Goal: Information Seeking & Learning: Learn about a topic

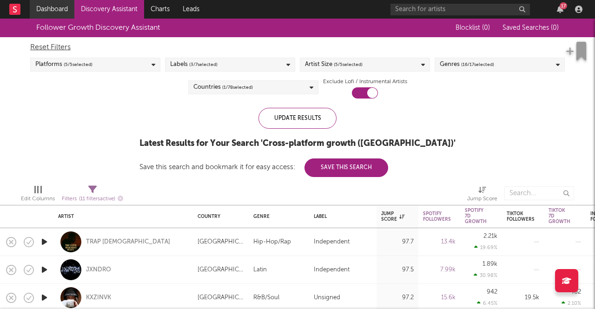
click at [51, 11] on link "Dashboard" at bounding box center [52, 9] width 45 height 19
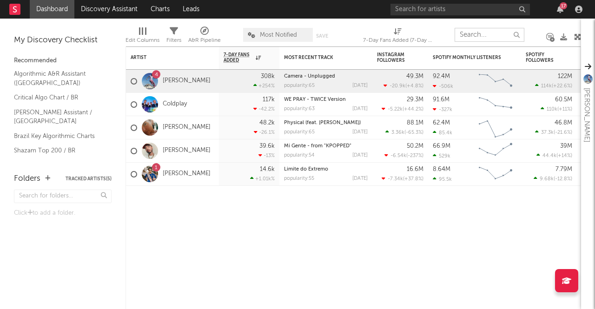
click at [490, 41] on input "text" at bounding box center [490, 35] width 70 height 14
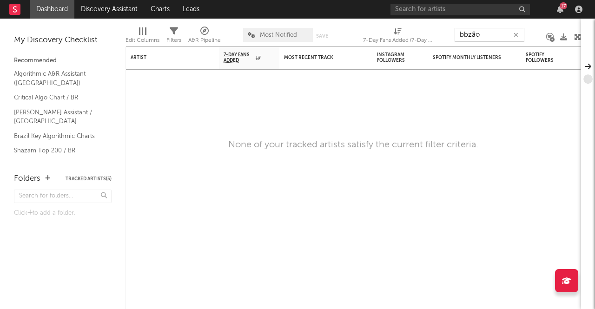
click at [490, 41] on input "bbzão" at bounding box center [490, 35] width 70 height 14
type input "mc neg"
click at [121, 8] on link "Discovery Assistant" at bounding box center [109, 9] width 70 height 19
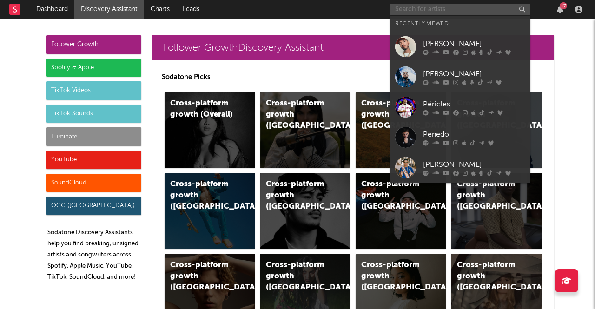
click at [412, 10] on input "text" at bounding box center [460, 10] width 139 height 12
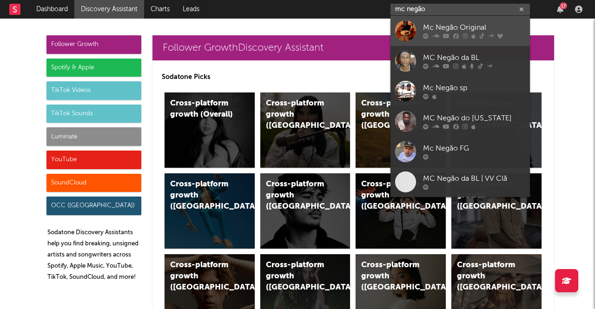
type input "mc negão"
click at [417, 24] on link "Mc Negão Original" at bounding box center [460, 31] width 139 height 30
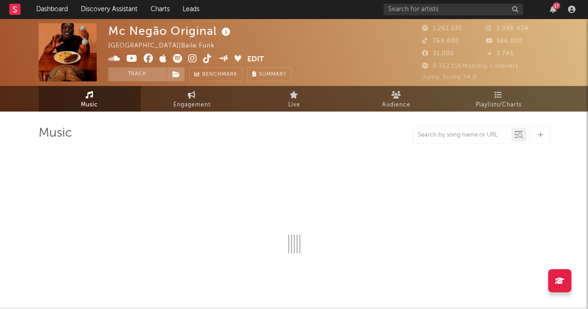
select select "6m"
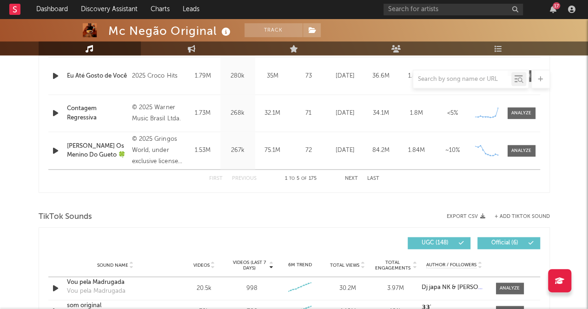
scroll to position [482, 0]
click at [352, 178] on button "Next" at bounding box center [351, 178] width 13 height 5
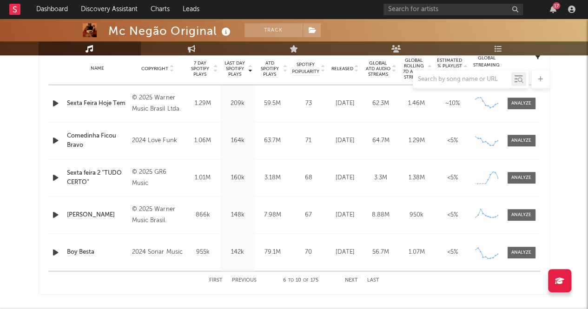
scroll to position [383, 0]
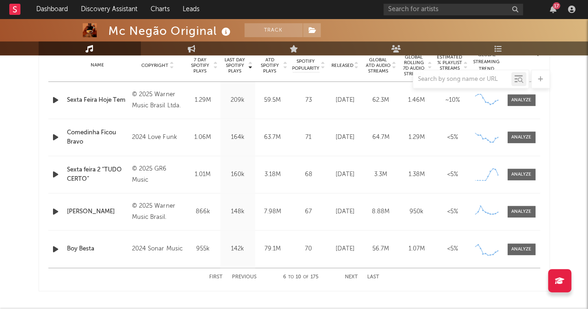
click at [352, 275] on button "Next" at bounding box center [351, 277] width 13 height 5
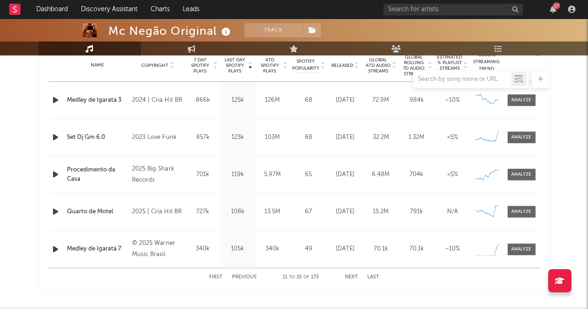
click at [352, 275] on button "Next" at bounding box center [351, 277] width 13 height 5
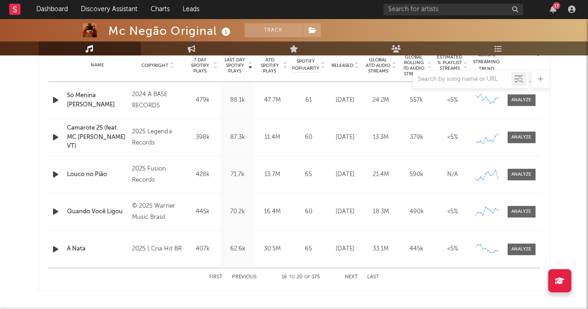
click at [352, 275] on button "Next" at bounding box center [351, 277] width 13 height 5
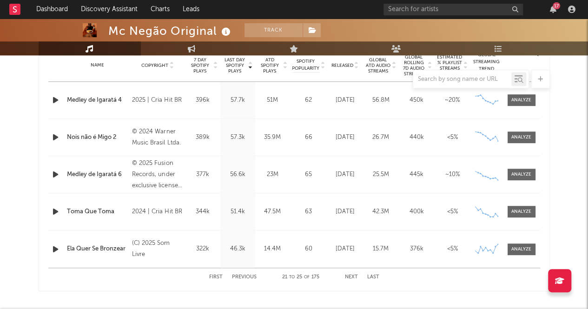
click at [352, 275] on button "Next" at bounding box center [351, 277] width 13 height 5
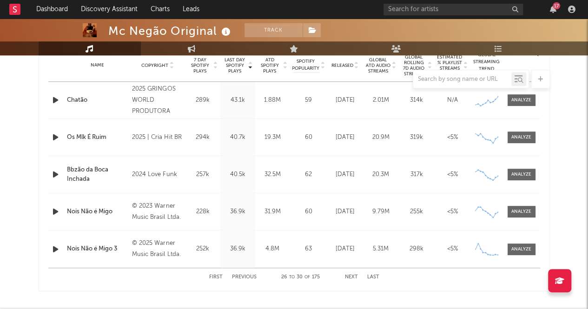
click at [55, 173] on icon "button" at bounding box center [56, 175] width 10 height 12
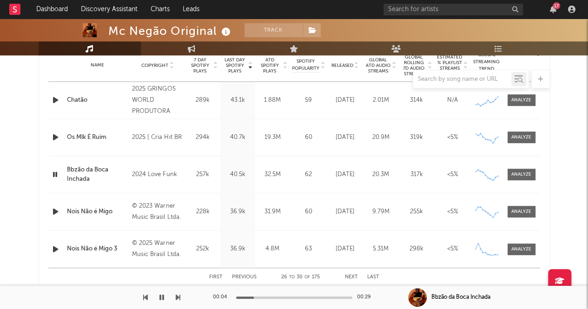
click at [55, 173] on icon "button" at bounding box center [55, 175] width 9 height 12
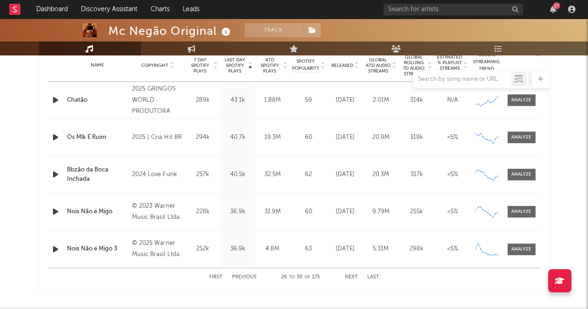
click at [55, 173] on icon "button" at bounding box center [56, 175] width 10 height 12
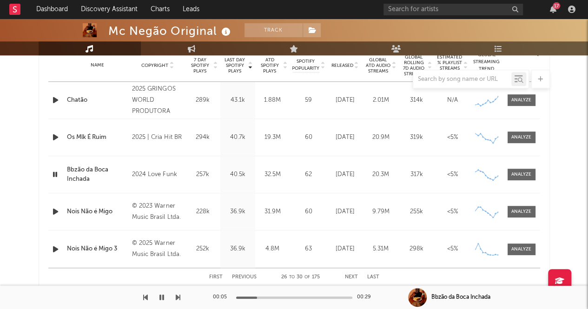
click at [55, 173] on icon "button" at bounding box center [55, 175] width 9 height 12
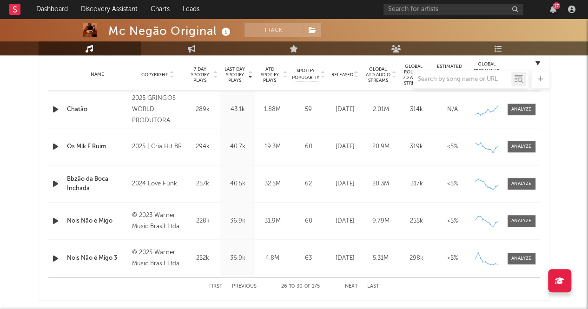
scroll to position [373, 0]
drag, startPoint x: 279, startPoint y: 81, endPoint x: 262, endPoint y: 70, distance: 20.4
click at [262, 70] on div at bounding box center [294, 79] width 511 height 19
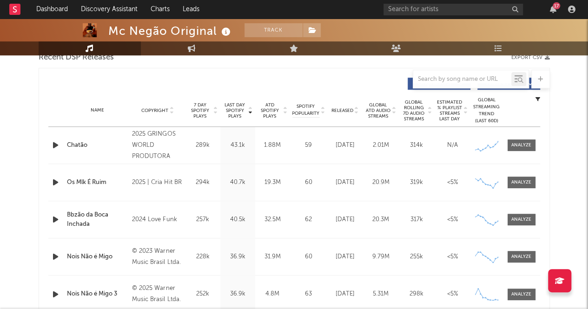
scroll to position [338, 0]
click at [447, 203] on div "Name Bbzão da Boca Inchada Copyright 2024 Love Funk Label Love Funk Album Names…" at bounding box center [294, 219] width 492 height 37
click at [522, 214] on span at bounding box center [522, 219] width 28 height 12
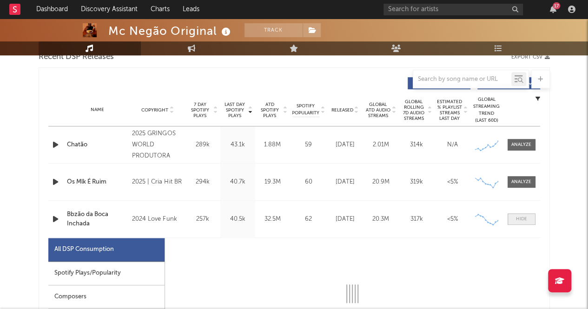
select select "1w"
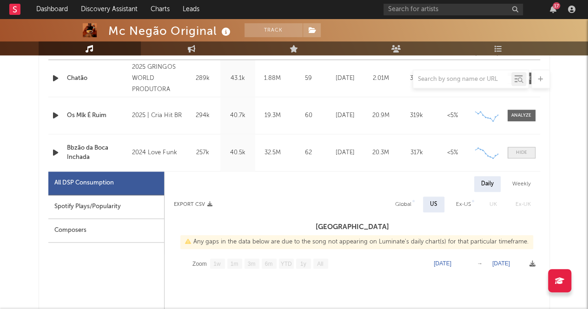
scroll to position [432, 0]
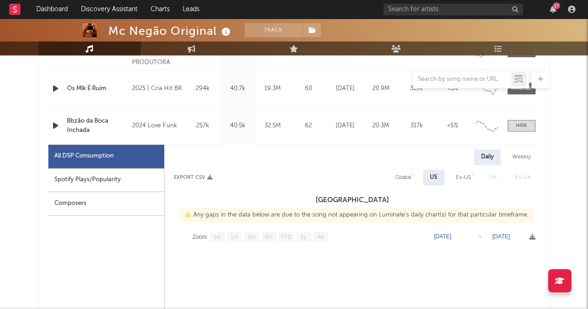
click at [119, 179] on div "Spotify Plays/Popularity" at bounding box center [106, 180] width 116 height 24
select select "6m"
select select "1w"
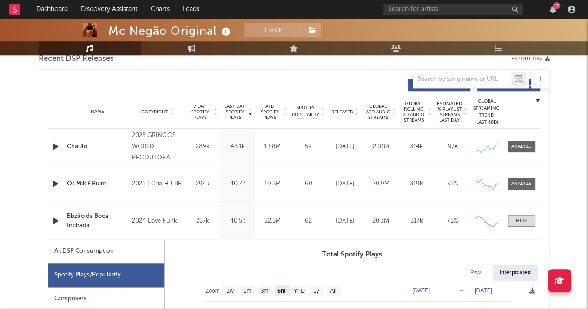
scroll to position [337, 0]
click at [272, 106] on span "ATD Spotify Plays" at bounding box center [270, 111] width 25 height 17
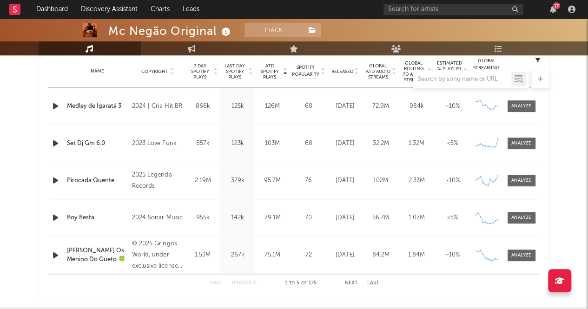
scroll to position [434, 0]
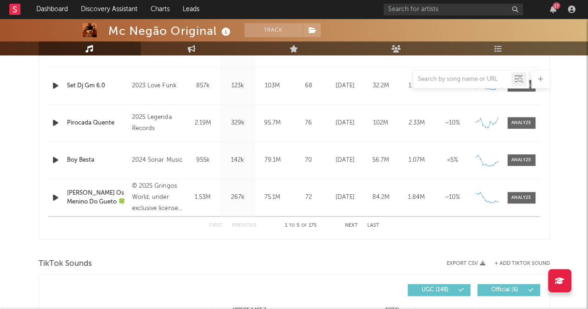
click at [355, 223] on button "Next" at bounding box center [351, 225] width 13 height 5
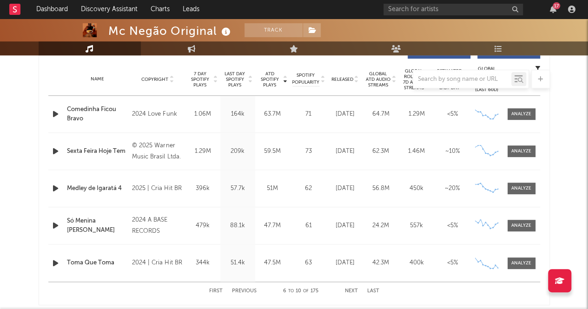
scroll to position [397, 0]
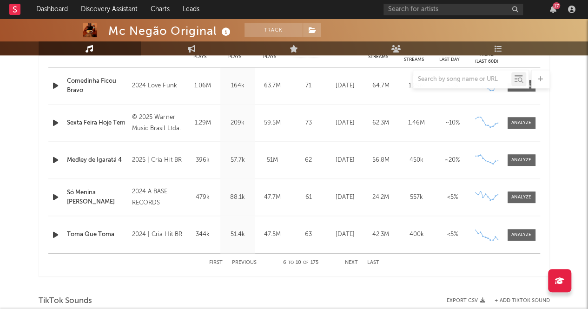
click at [351, 255] on div "First Previous 6 to 10 of 175 Next Last" at bounding box center [294, 263] width 170 height 18
click at [353, 264] on button "Next" at bounding box center [351, 262] width 13 height 5
select select "1w"
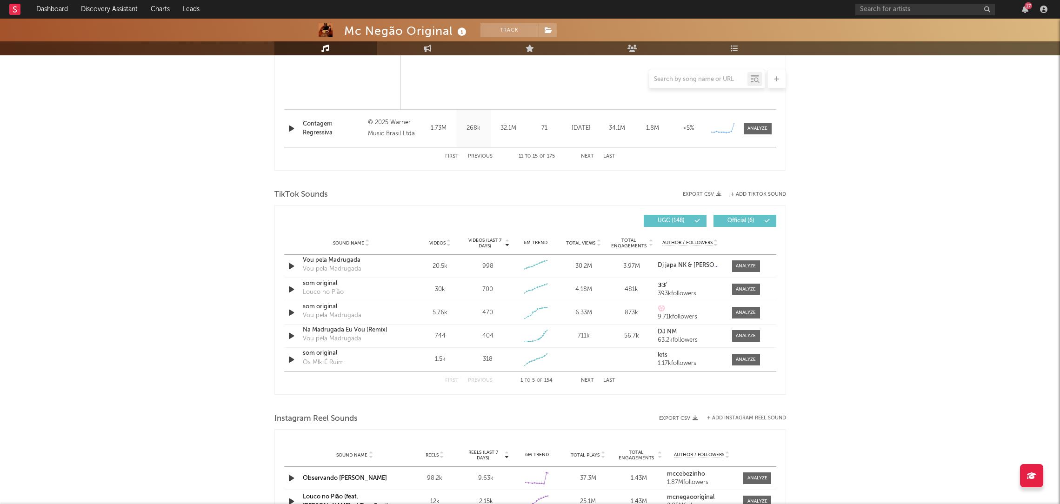
scroll to position [946, 0]
click at [582, 343] on button "Next" at bounding box center [587, 380] width 13 height 5
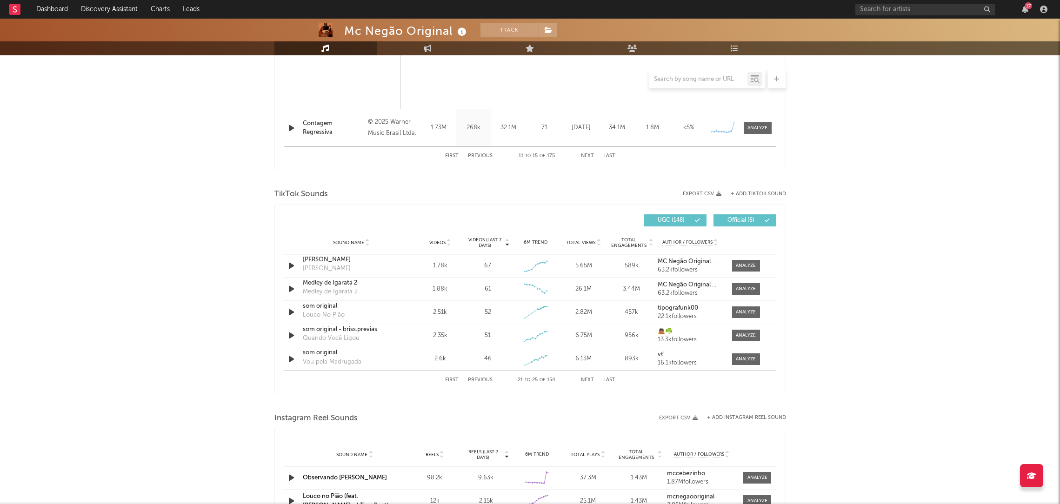
click at [582, 343] on button "Next" at bounding box center [587, 380] width 13 height 5
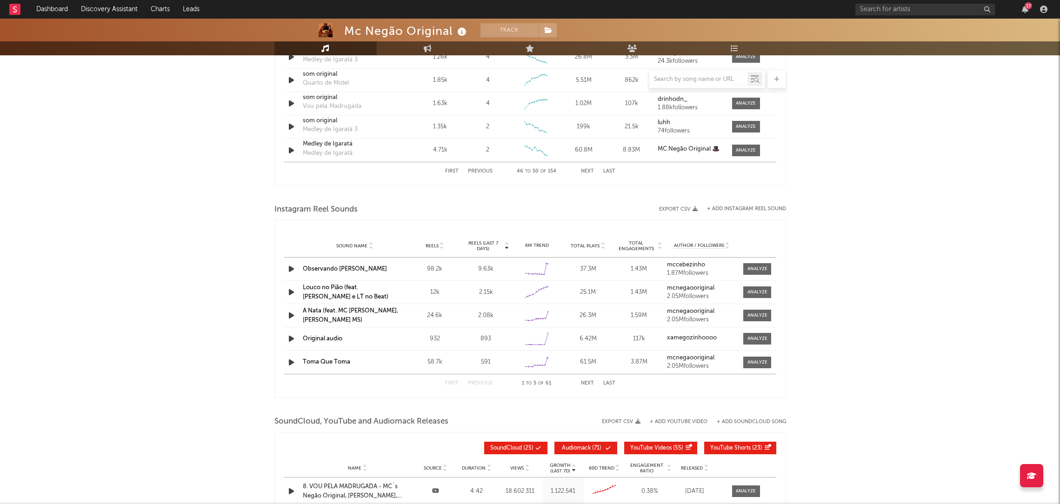
scroll to position [1155, 0]
click at [582, 343] on button "Next" at bounding box center [587, 382] width 13 height 5
drag, startPoint x: 598, startPoint y: 340, endPoint x: 581, endPoint y: 341, distance: 17.7
click at [581, 341] on div "4.28M" at bounding box center [587, 338] width 46 height 9
copy div "4.28M"
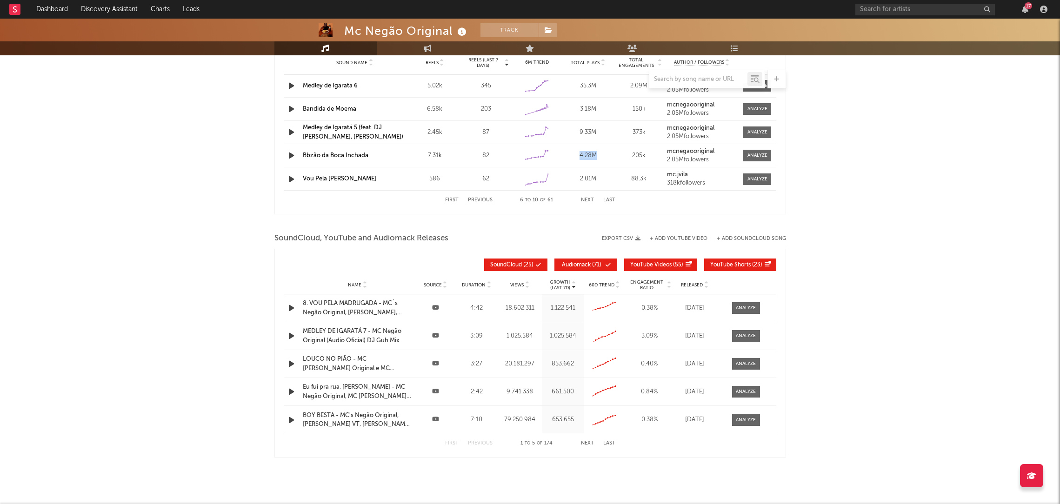
scroll to position [1339, 0]
click at [589, 343] on button "Next" at bounding box center [587, 442] width 13 height 5
